Goal: Use online tool/utility: Use online tool/utility

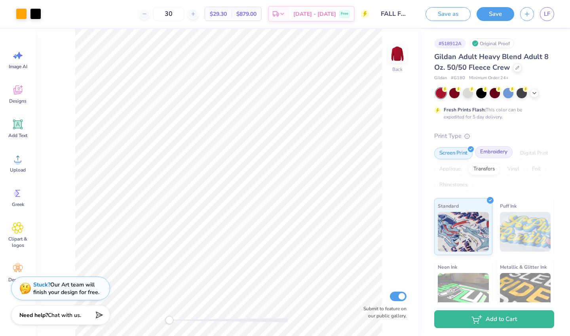
click at [500, 152] on div "Embroidery" at bounding box center [494, 152] width 38 height 12
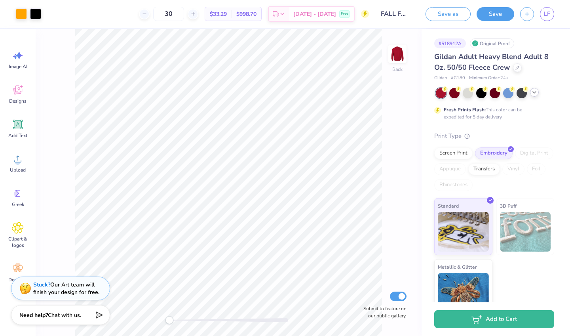
click at [535, 94] on icon at bounding box center [534, 92] width 6 height 6
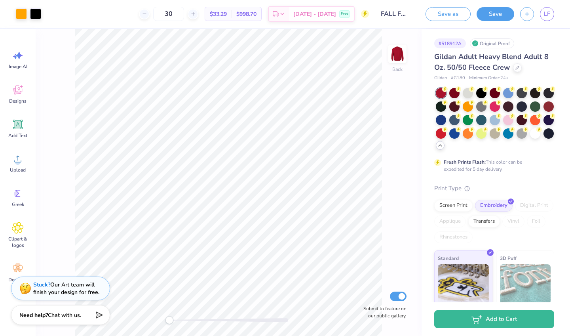
click at [400, 163] on div "Back Submit to feature on our public gallery." at bounding box center [229, 182] width 386 height 307
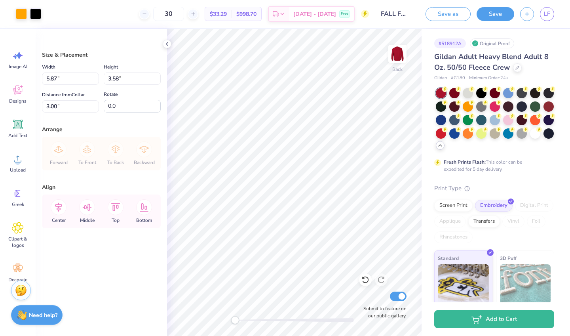
type input "4.44"
type input "2.71"
type input "5.21"
type input "3.18"
type input "5.80"
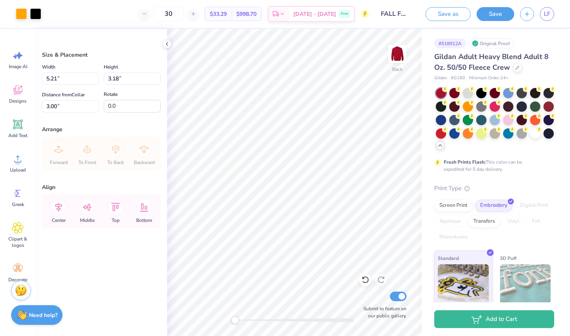
type input "3.54"
type input "6.04"
type input "3.69"
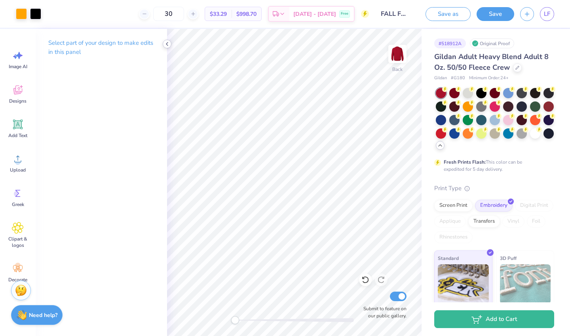
click at [165, 48] on div at bounding box center [167, 44] width 9 height 9
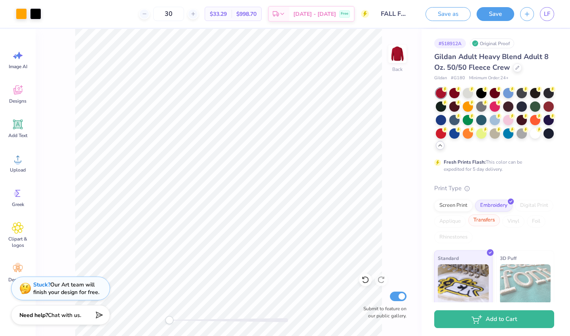
click at [478, 219] on div "Transfers" at bounding box center [484, 220] width 32 height 12
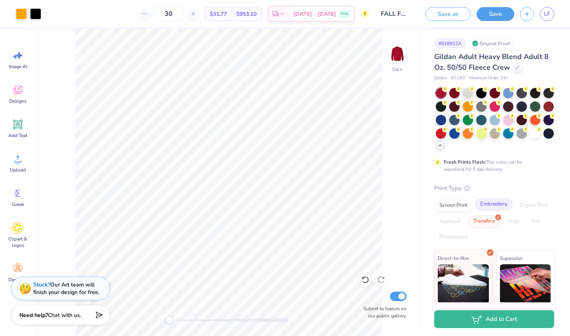
click at [497, 201] on div "Embroidery" at bounding box center [494, 204] width 38 height 12
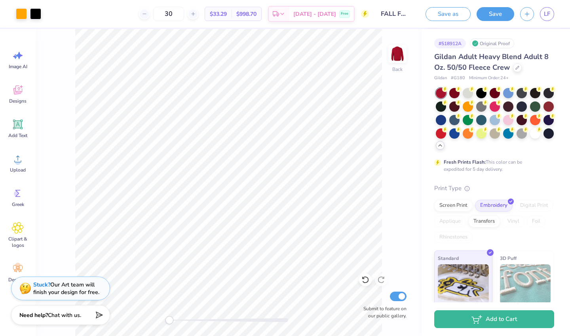
click at [521, 270] on img at bounding box center [525, 284] width 51 height 40
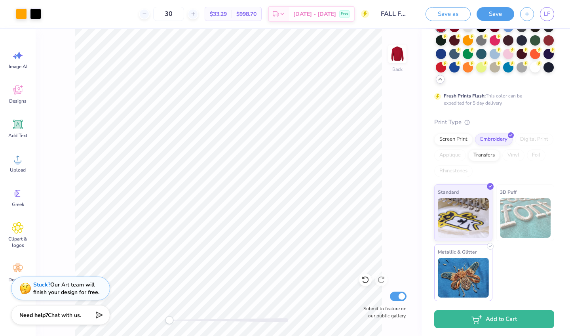
scroll to position [66, 0]
click at [481, 269] on img at bounding box center [463, 278] width 51 height 40
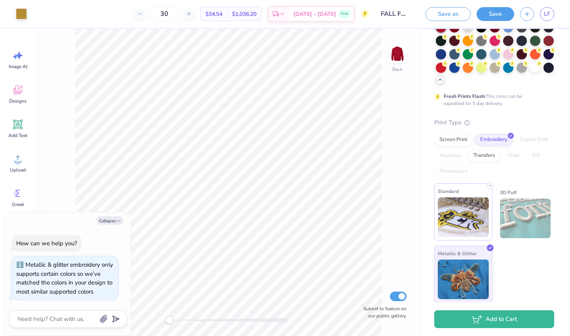
click at [468, 221] on img at bounding box center [463, 217] width 51 height 40
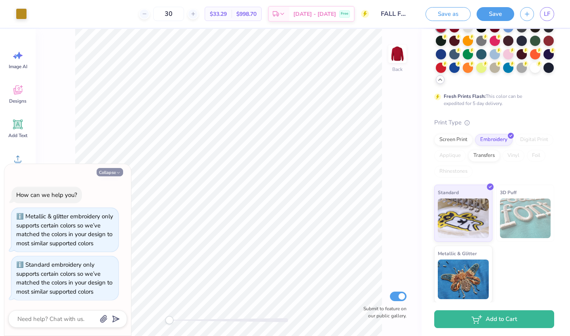
click at [112, 168] on button "Collapse" at bounding box center [110, 172] width 27 height 8
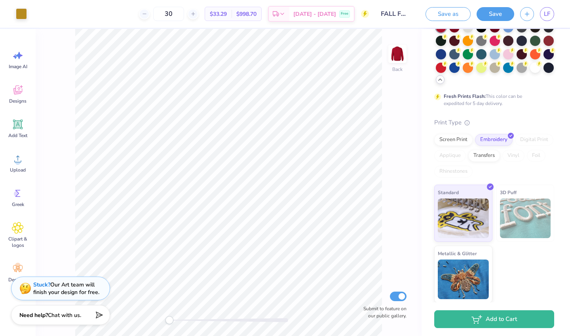
type textarea "x"
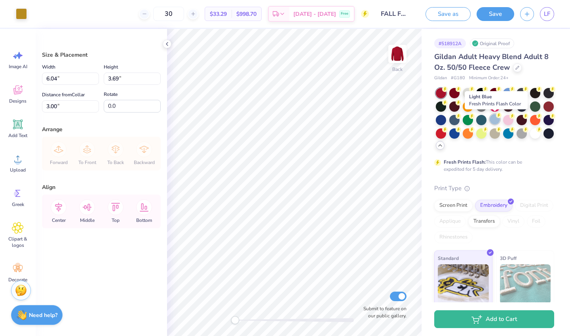
scroll to position [0, 0]
click at [548, 131] on div at bounding box center [548, 132] width 10 height 10
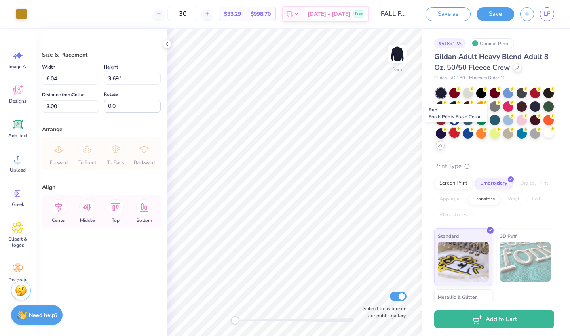
click at [457, 135] on div at bounding box center [454, 132] width 10 height 10
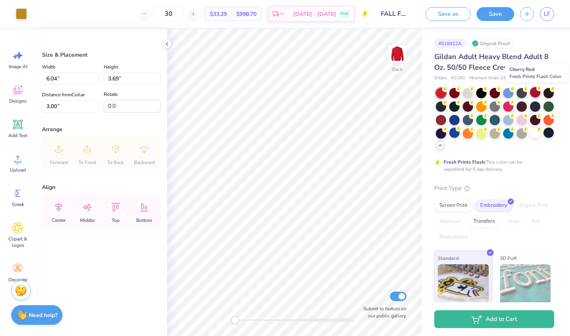
click at [538, 95] on div at bounding box center [535, 92] width 10 height 10
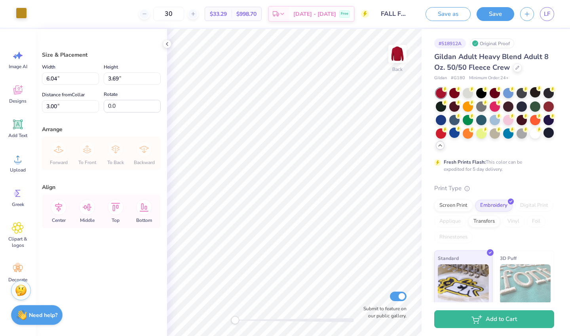
click at [21, 13] on div at bounding box center [21, 13] width 11 height 11
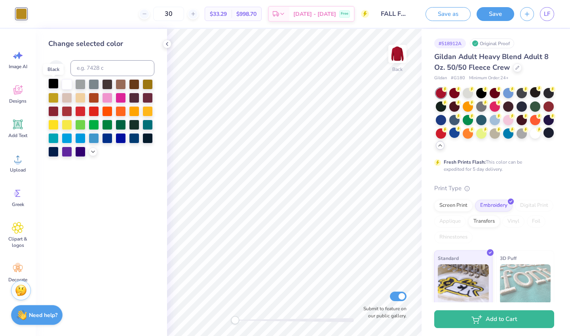
click at [53, 84] on div at bounding box center [53, 83] width 10 height 10
click at [366, 277] on icon at bounding box center [365, 279] width 7 height 7
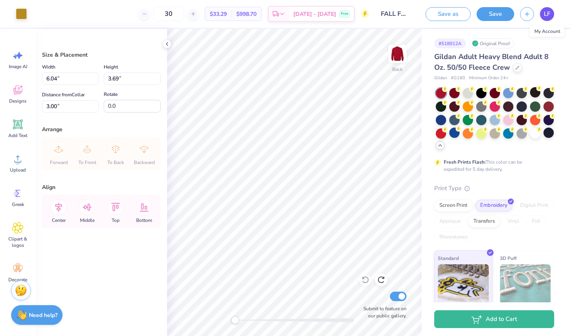
click at [545, 12] on span "LF" at bounding box center [547, 13] width 6 height 9
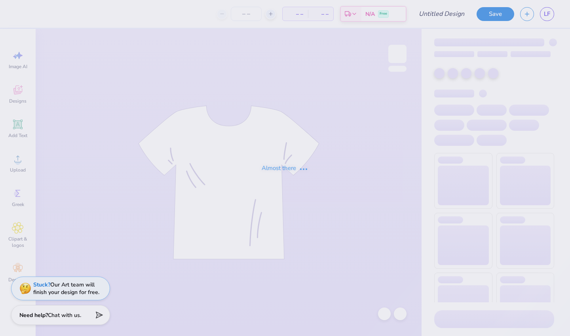
type input "philo 4"
type input "75"
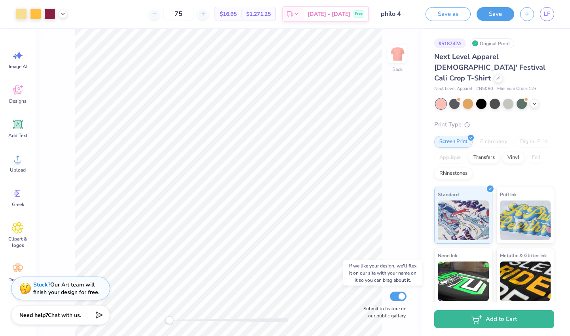
click at [402, 298] on input "Submit to feature on our public gallery." at bounding box center [398, 295] width 17 height 9
checkbox input "false"
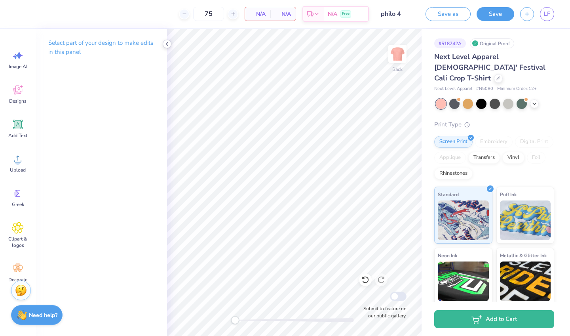
click at [168, 45] on polyline at bounding box center [167, 43] width 2 height 3
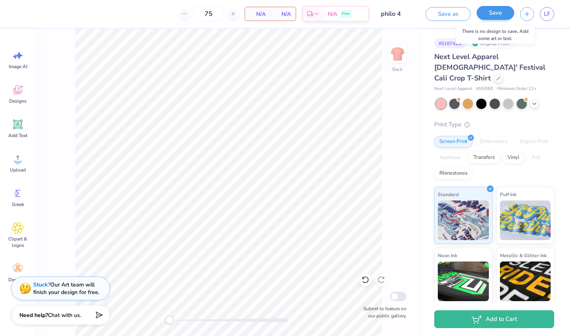
click at [489, 15] on button "Save" at bounding box center [495, 13] width 38 height 14
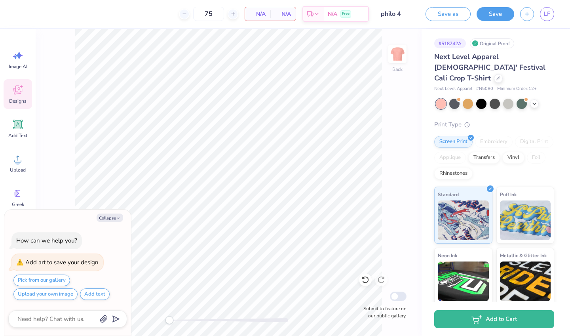
click at [22, 89] on icon at bounding box center [17, 89] width 9 height 9
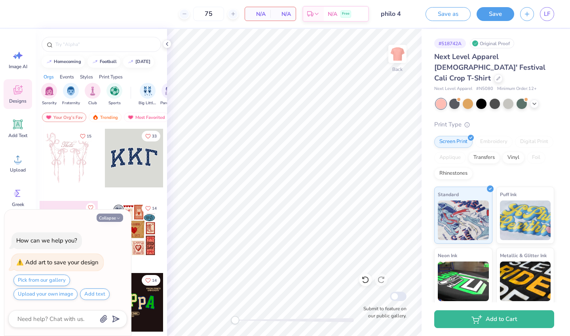
click at [118, 215] on button "Collapse" at bounding box center [110, 217] width 27 height 8
type textarea "x"
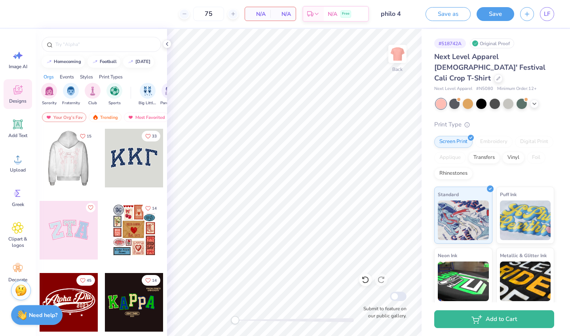
click at [78, 156] on div at bounding box center [69, 158] width 176 height 59
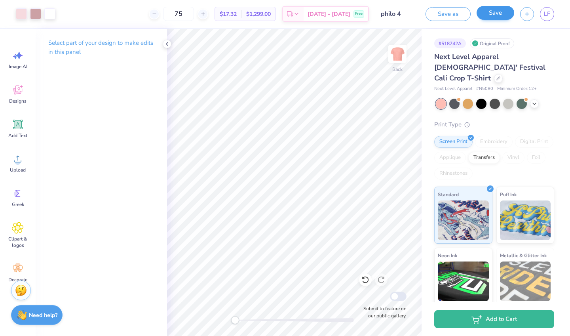
click at [502, 11] on button "Save" at bounding box center [495, 13] width 38 height 14
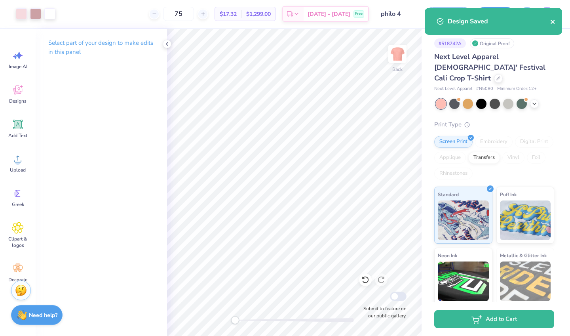
click at [552, 21] on icon "close" at bounding box center [553, 22] width 6 height 6
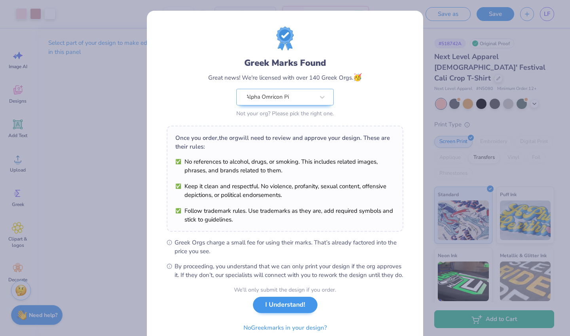
click at [283, 310] on button "I Understand!" at bounding box center [285, 304] width 64 height 16
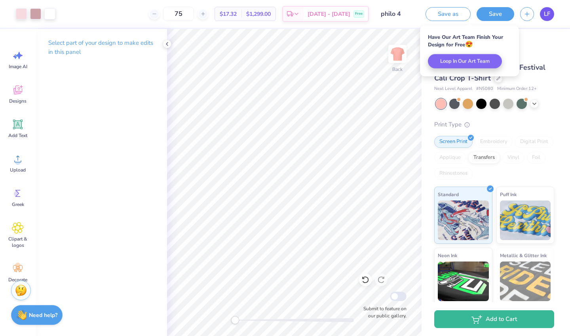
click at [541, 17] on link "LF" at bounding box center [547, 14] width 14 height 14
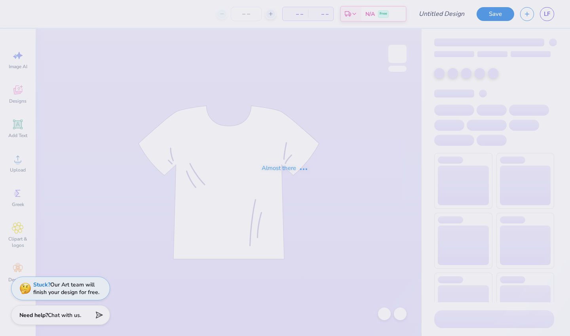
type input "bid day?"
type input "96"
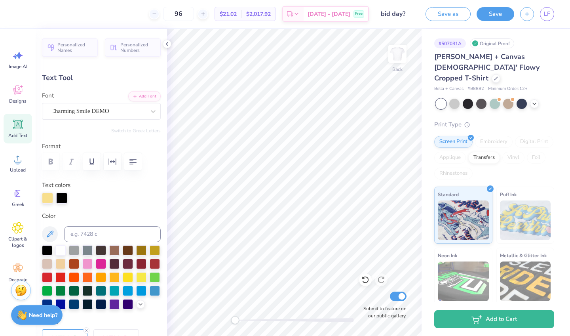
scroll to position [0, 1]
type textarea "BID DAY"
click at [165, 47] on icon at bounding box center [167, 44] width 6 height 6
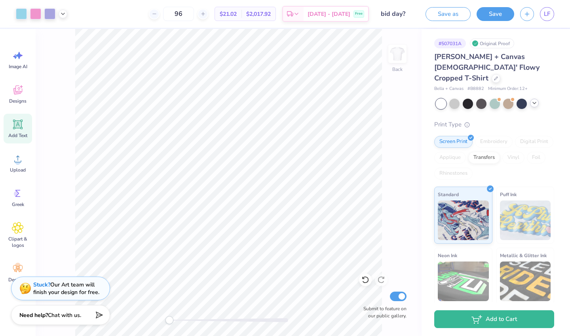
click at [535, 100] on icon at bounding box center [534, 103] width 6 height 6
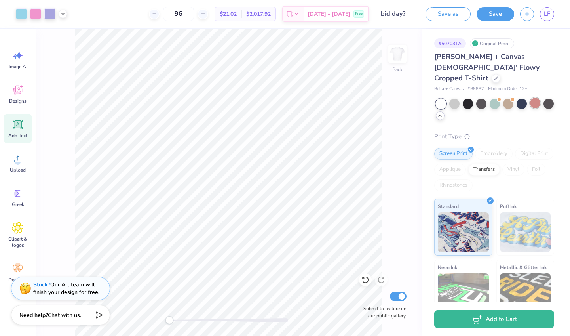
click at [533, 98] on div at bounding box center [535, 103] width 10 height 10
click at [534, 98] on div at bounding box center [535, 103] width 10 height 10
